Goal: Information Seeking & Learning: Learn about a topic

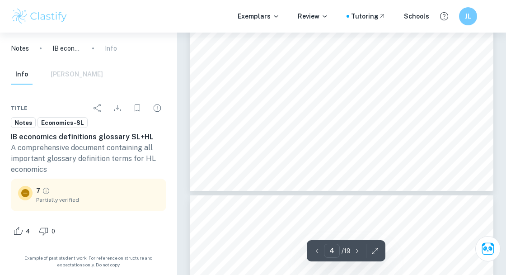
scroll to position [1632, 0]
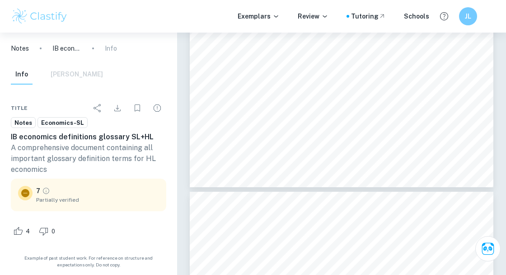
click at [43, 191] on icon "Grade partially verified" at bounding box center [46, 191] width 8 height 8
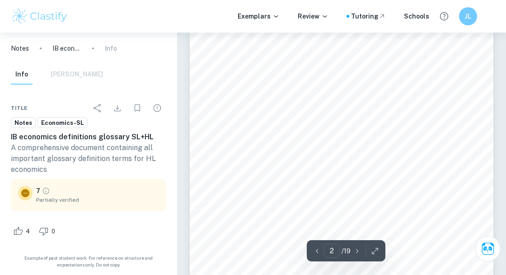
scroll to position [301, 0]
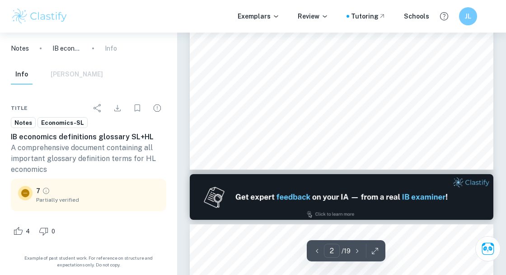
type input "1"
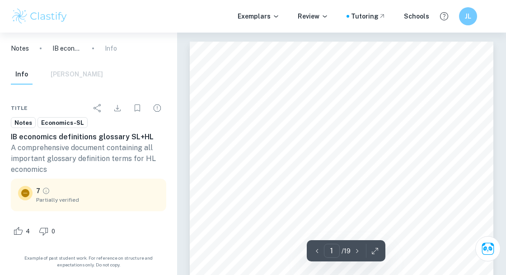
click at [117, 104] on icon "Download" at bounding box center [117, 108] width 11 height 11
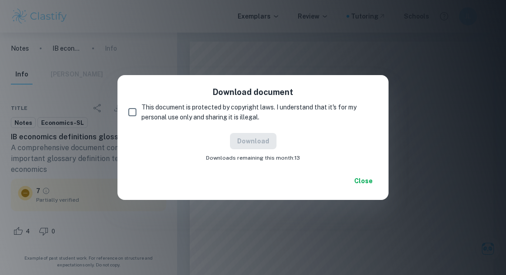
click at [129, 112] on input "This document is protected by copyright laws. I understand that it's for my per…" at bounding box center [132, 112] width 18 height 18
checkbox input "true"
click at [365, 178] on button "Close" at bounding box center [363, 181] width 29 height 16
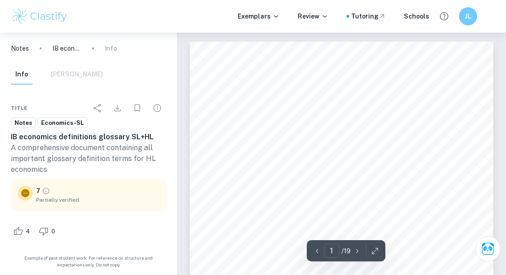
drag, startPoint x: 365, startPoint y: 178, endPoint x: 345, endPoint y: 109, distance: 71.3
click at [345, 109] on div "Economic term Economic definition Absolute advantage This is where a country is…" at bounding box center [341, 256] width 303 height 429
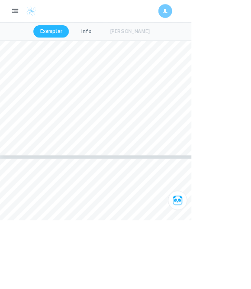
scroll to position [1822, 0]
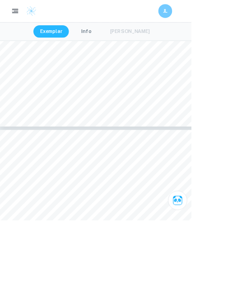
drag, startPoint x: 345, startPoint y: 109, endPoint x: 150, endPoint y: 262, distance: 248.3
click at [150, 262] on span "A fall in the value of one currency in terms of another currency in a floating" at bounding box center [190, 260] width 175 height 5
drag, startPoint x: 150, startPoint y: 262, endPoint x: 98, endPoint y: 260, distance: 51.5
drag, startPoint x: 98, startPoint y: 260, endPoint x: 158, endPoint y: 268, distance: 60.1
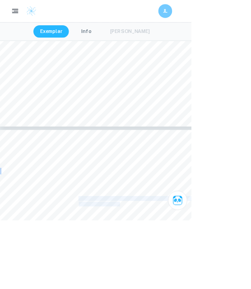
copy div "A fall in the value of one currency in terms of another currency in a floating …"
drag, startPoint x: 158, startPoint y: 268, endPoint x: 106, endPoint y: 285, distance: 55.3
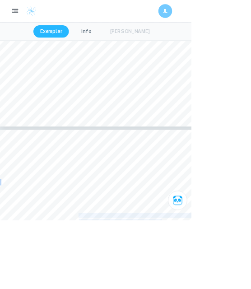
drag, startPoint x: 106, startPoint y: 285, endPoint x: 218, endPoint y: 289, distance: 112.1
copy div "A type of supply-side policy where the government reduces the number or type of…"
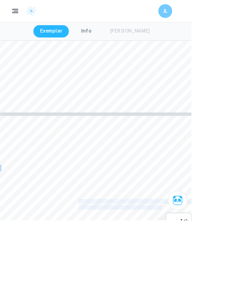
scroll to position [1860, 0]
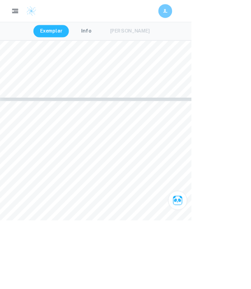
drag, startPoint x: 218, startPoint y: 289, endPoint x: 128, endPoint y: 257, distance: 95.6
drag, startPoint x: 128, startPoint y: 257, endPoint x: 273, endPoint y: 267, distance: 145.8
click at [272, 267] on span "A decrease in the value of a currency in a fixed exchange rate system." at bounding box center [187, 267] width 169 height 5
copy span "A decrease in the value of a currency in a fixed exchange rate system"
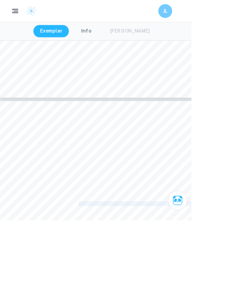
scroll to position [1898, 0]
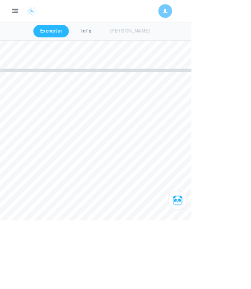
drag, startPoint x: 273, startPoint y: 267, endPoint x: 99, endPoint y: 242, distance: 176.1
drag, startPoint x: 99, startPoint y: 242, endPoint x: 141, endPoint y: 251, distance: 43.4
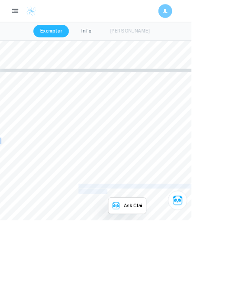
copy div "Aid that consists of grants, concessional long-term loans, project aid, and pro…"
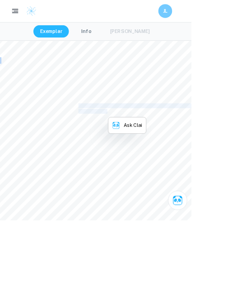
scroll to position [2012, 0]
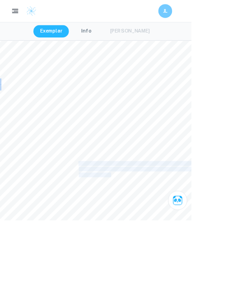
drag, startPoint x: 141, startPoint y: 251, endPoint x: 145, endPoint y: 229, distance: 22.5
click at [145, 229] on div "Demand management A (Keynesian) policy emphasising the importance of government…" at bounding box center [164, 213] width 329 height 465
copy div "A broad concept involving improvement in standards of living, reduction in pove…"
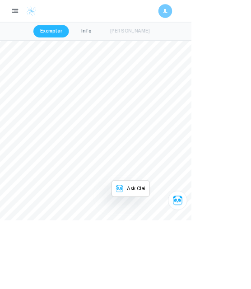
click at [56, 243] on span "Economic growth" at bounding box center [34, 242] width 41 height 5
drag, startPoint x: 145, startPoint y: 229, endPoint x: 97, endPoint y: 243, distance: 50.6
click at [97, 243] on div "Demand management A (Keynesian) policy emphasising the importance of government…" at bounding box center [164, 213] width 329 height 465
drag, startPoint x: 97, startPoint y: 243, endPoint x: 157, endPoint y: 251, distance: 61.1
click at [157, 251] on div "Demand management A (Keynesian) policy emphasising the importance of government…" at bounding box center [164, 213] width 329 height 465
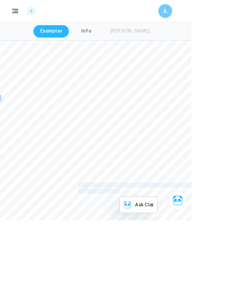
copy div "The growth of the real value of output in an economy over time. Usually measure…"
click at [127, 274] on div "Demand management A (Keynesian) policy emphasising the importance of government…" at bounding box center [164, 213] width 329 height 465
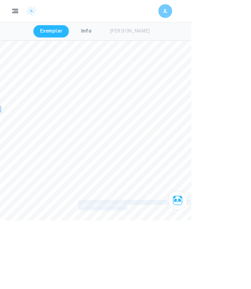
drag, startPoint x: 157, startPoint y: 251, endPoint x: 103, endPoint y: 265, distance: 55.6
click at [103, 265] on div "Demand management A (Keynesian) policy emphasising the importance of government…" at bounding box center [164, 213] width 329 height 465
copy div "A multi-dimensional concept relating to the level of prosperity and quality of …"
click at [127, 189] on div "Demand management A (Keynesian) policy emphasising the importance of government…" at bounding box center [164, 213] width 329 height 465
drag, startPoint x: 103, startPoint y: 265, endPoint x: 13, endPoint y: 289, distance: 94.0
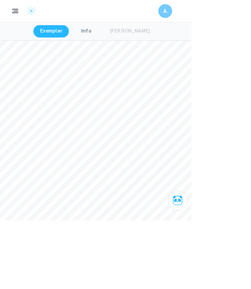
click at [13, 274] on div "Demand management A (Keynesian) policy emphasising the importance of government…" at bounding box center [164, 213] width 329 height 465
drag, startPoint x: 13, startPoint y: 289, endPoint x: 36, endPoint y: 301, distance: 25.6
click at [36, 274] on div "Demand management A (Keynesian) policy emphasising the importance of government…" at bounding box center [164, 213] width 329 height 465
copy div "Economically least developed countries (ELDC’s)"
drag, startPoint x: 36, startPoint y: 301, endPoint x: 102, endPoint y: 294, distance: 66.7
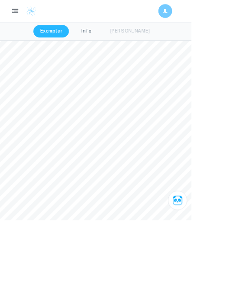
click at [102, 274] on div "Demand management A (Keynesian) policy emphasising the importance of government…" at bounding box center [164, 213] width 329 height 465
drag, startPoint x: 102, startPoint y: 294, endPoint x: 122, endPoint y: 308, distance: 24.7
click at [122, 274] on div "Demand management A (Keynesian) policy emphasising the importance of government…" at bounding box center [164, 213] width 329 height 465
copy div "Those countries classified by the UN as being “low-income countries confronting…"
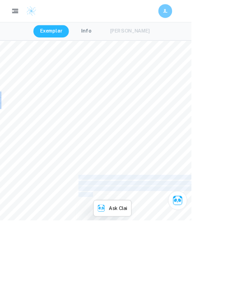
scroll to position [2088, 0]
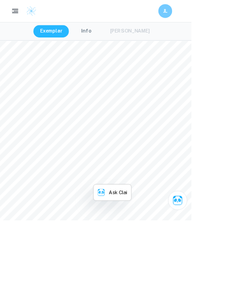
click at [101, 254] on div "Demand management A (Keynesian) policy emphasising the importance of government…" at bounding box center [164, 137] width 329 height 465
click at [104, 246] on span "“Economics is the science that studies human behaviour as a relationship between" at bounding box center [201, 247] width 197 height 5
drag, startPoint x: 122, startPoint y: 308, endPoint x: 297, endPoint y: 255, distance: 182.6
click at [297, 255] on div "Demand management A (Keynesian) policy emphasising the importance of government…" at bounding box center [164, 137] width 329 height 465
copy div "“Economics is the science that studies human behaviour as a relationship betwee…"
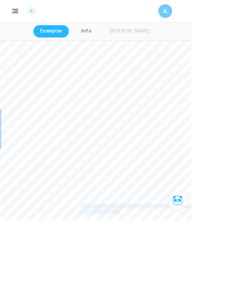
drag, startPoint x: 297, startPoint y: 255, endPoint x: 106, endPoint y: 268, distance: 191.9
click at [106, 268] on div "Demand management A (Keynesian) policy emphasising the importance of government…" at bounding box center [164, 137] width 329 height 465
click at [105, 268] on span "Unit cost advantages that a business may experience as an outcome of increasing" at bounding box center [201, 270] width 197 height 5
drag, startPoint x: 106, startPoint y: 268, endPoint x: 157, endPoint y: 274, distance: 51.9
click at [157, 274] on div "Demand management A (Keynesian) policy emphasising the importance of government…" at bounding box center [164, 137] width 329 height 465
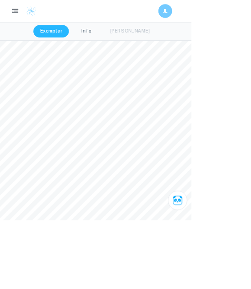
click at [71, 274] on div "Demand management A (Keynesian) policy emphasising the importance of government…" at bounding box center [164, 137] width 329 height 465
drag, startPoint x: 157, startPoint y: 274, endPoint x: 158, endPoint y: 215, distance: 59.6
click at [158, 215] on div "Demand management A (Keynesian) policy emphasising the importance of government…" at bounding box center [164, 61] width 329 height 465
drag, startPoint x: 158, startPoint y: 215, endPoint x: 235, endPoint y: 222, distance: 77.6
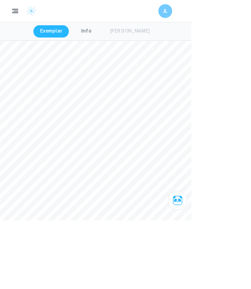
click at [235, 222] on div "Demand management A (Keynesian) policy emphasising the importance of government…" at bounding box center [164, 61] width 329 height 465
click at [99, 215] on div "Demand management A (Keynesian) policy emphasising the importance of government…" at bounding box center [164, 61] width 329 height 465
drag, startPoint x: 235, startPoint y: 222, endPoint x: 146, endPoint y: 215, distance: 89.2
click at [146, 215] on span "Efficiency is a quantifiable concept, determined by the ratio of useful output …" at bounding box center [203, 216] width 206 height 5
drag, startPoint x: 146, startPoint y: 215, endPoint x: 138, endPoint y: 216, distance: 8.6
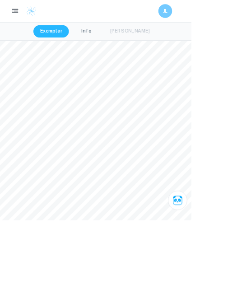
click at [137, 216] on span "Efficiency is a quantifiable concept, determined by the ratio of useful output …" at bounding box center [203, 216] width 206 height 5
drag, startPoint x: 138, startPoint y: 216, endPoint x: 127, endPoint y: 216, distance: 10.8
click at [127, 216] on span "Efficiency is a quantifiable concept, determined by the ratio of useful output …" at bounding box center [203, 216] width 206 height 5
click at [102, 215] on span "Efficiency is a quantifiable concept, determined by the ratio of useful output …" at bounding box center [203, 216] width 206 height 5
drag, startPoint x: 127, startPoint y: 216, endPoint x: 308, endPoint y: 215, distance: 181.5
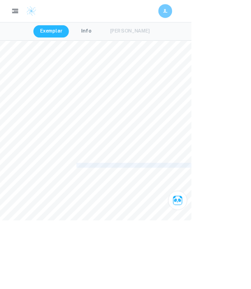
click at [306, 215] on span "Efficiency is a quantifiable concept, determined by the ratio of useful output …" at bounding box center [203, 216] width 206 height 5
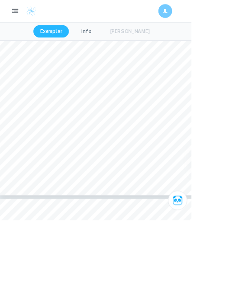
click at [148, 198] on div "Demand management A (Keynesian) policy emphasising the importance of government…" at bounding box center [164, 23] width 329 height 465
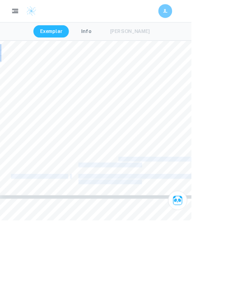
drag, startPoint x: 308, startPoint y: 215, endPoint x: 156, endPoint y: 210, distance: 152.7
click at [156, 210] on div "Demand management A (Keynesian) policy emphasising the importance of government…" at bounding box center [164, 23] width 329 height 465
click at [186, 210] on span "A measure of the responsiveness of the quantity demanded of exports when there" at bounding box center [200, 208] width 194 height 5
drag, startPoint x: 156, startPoint y: 210, endPoint x: 104, endPoint y: 207, distance: 52.0
click at [104, 207] on div "Demand management A (Keynesian) policy emphasising the importance of government…" at bounding box center [164, 23] width 329 height 465
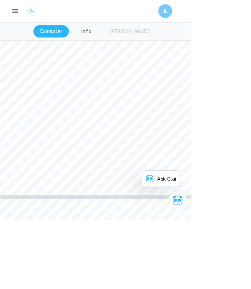
drag, startPoint x: 104, startPoint y: 207, endPoint x: 102, endPoint y: 231, distance: 24.0
click at [102, 231] on div "Demand management A (Keynesian) policy emphasising the importance of government…" at bounding box center [164, 23] width 329 height 465
drag, startPoint x: 102, startPoint y: 231, endPoint x: 220, endPoint y: 238, distance: 118.1
click at [220, 238] on div "Demand management A (Keynesian) policy emphasising the importance of government…" at bounding box center [164, 23] width 329 height 465
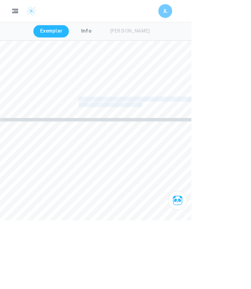
scroll to position [2362, 0]
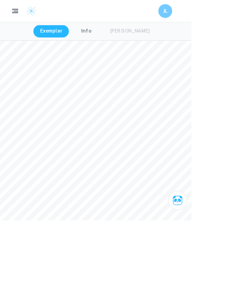
scroll to position [2371, 0]
